Goal: Navigation & Orientation: Find specific page/section

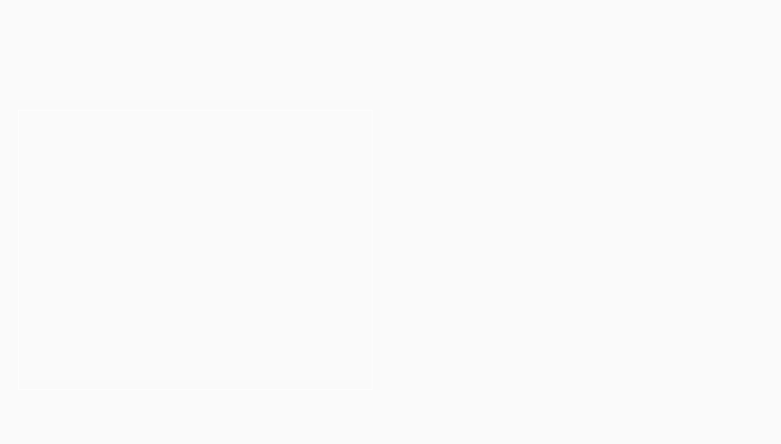
click at [207, 42] on link "Practical Legal Training" at bounding box center [251, 48] width 89 height 35
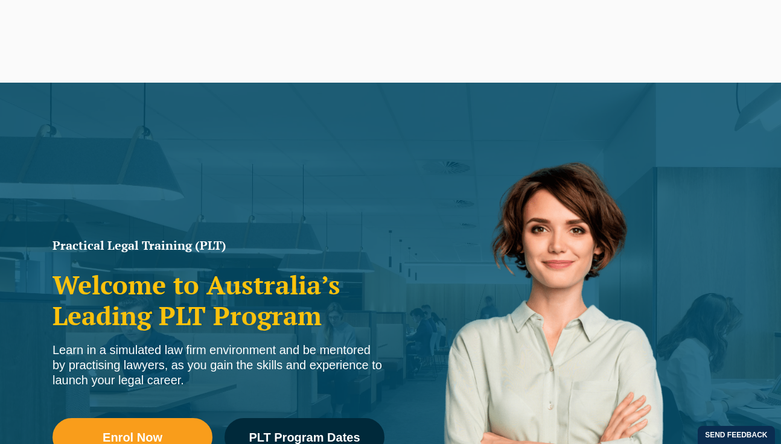
click at [98, 50] on link "[PERSON_NAME] Centre for Law" at bounding box center [67, 55] width 80 height 34
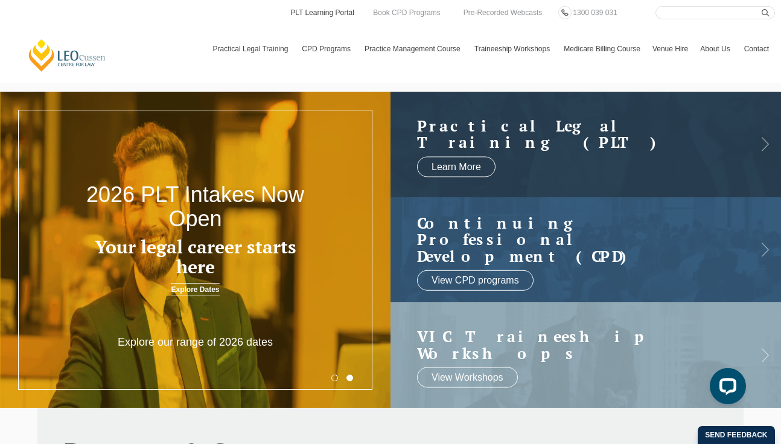
click at [340, 13] on link "PLT Learning Portal" at bounding box center [322, 12] width 66 height 13
